Goal: Navigation & Orientation: Find specific page/section

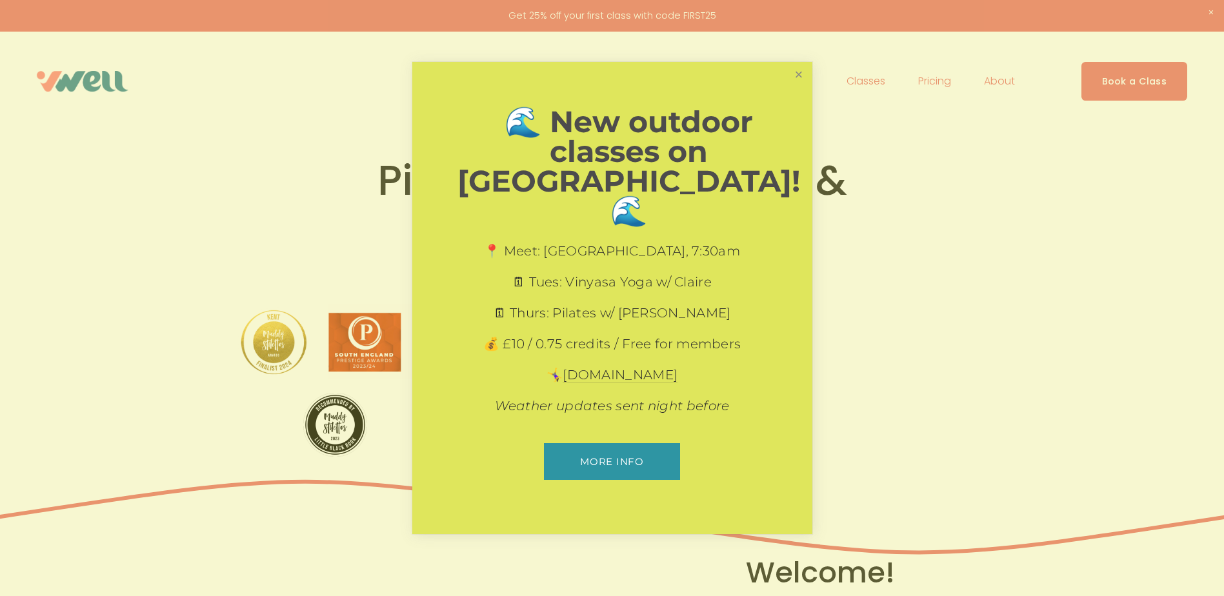
click at [794, 86] on link "Close" at bounding box center [798, 75] width 23 height 23
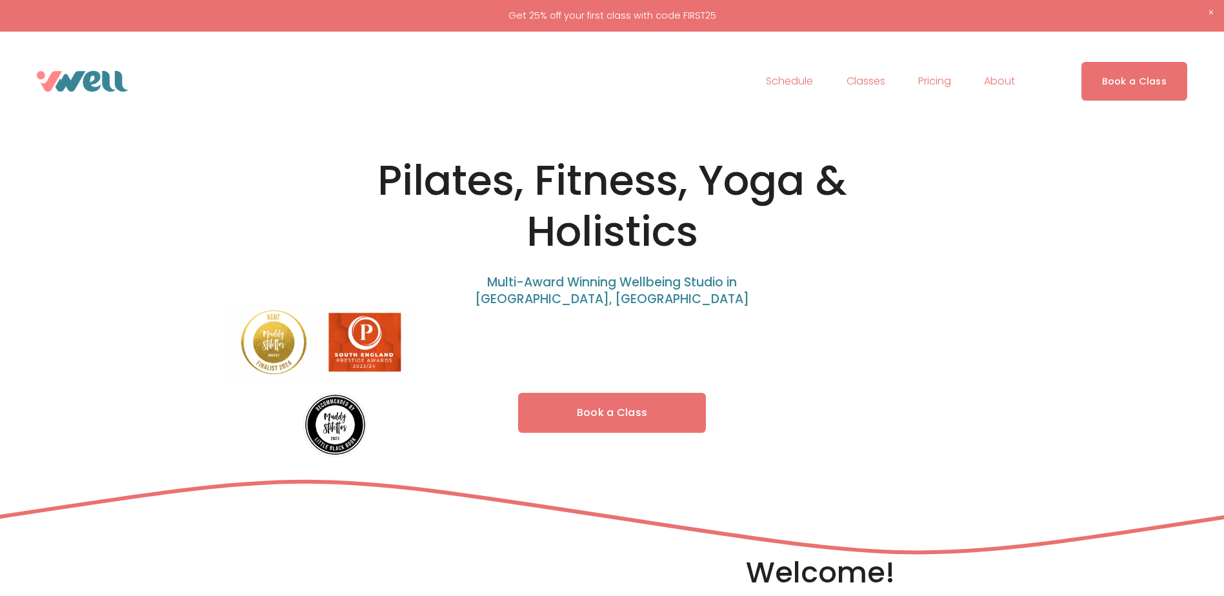
click at [0, 0] on span "Yoga" at bounding box center [0, 0] width 0 height 0
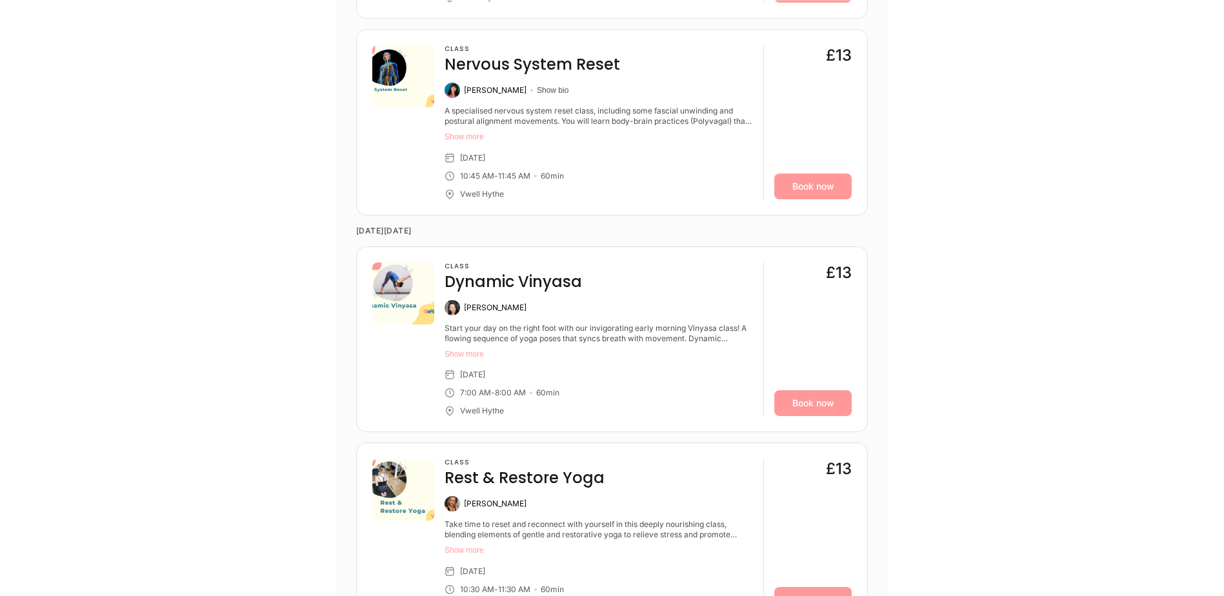
scroll to position [2371, 0]
